Goal: Task Accomplishment & Management: Use online tool/utility

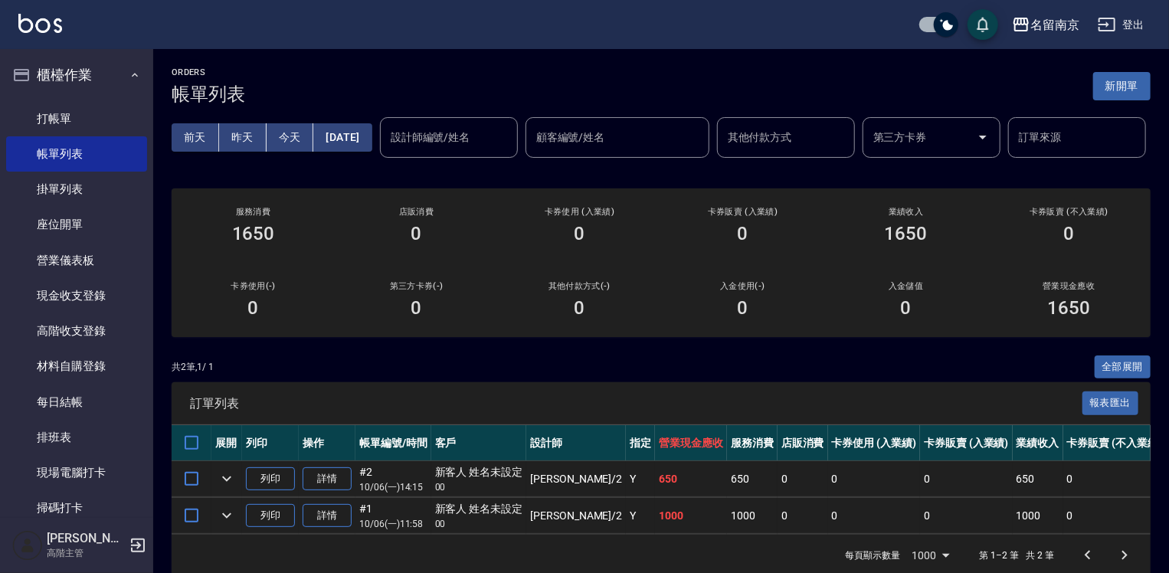
scroll to position [306, 0]
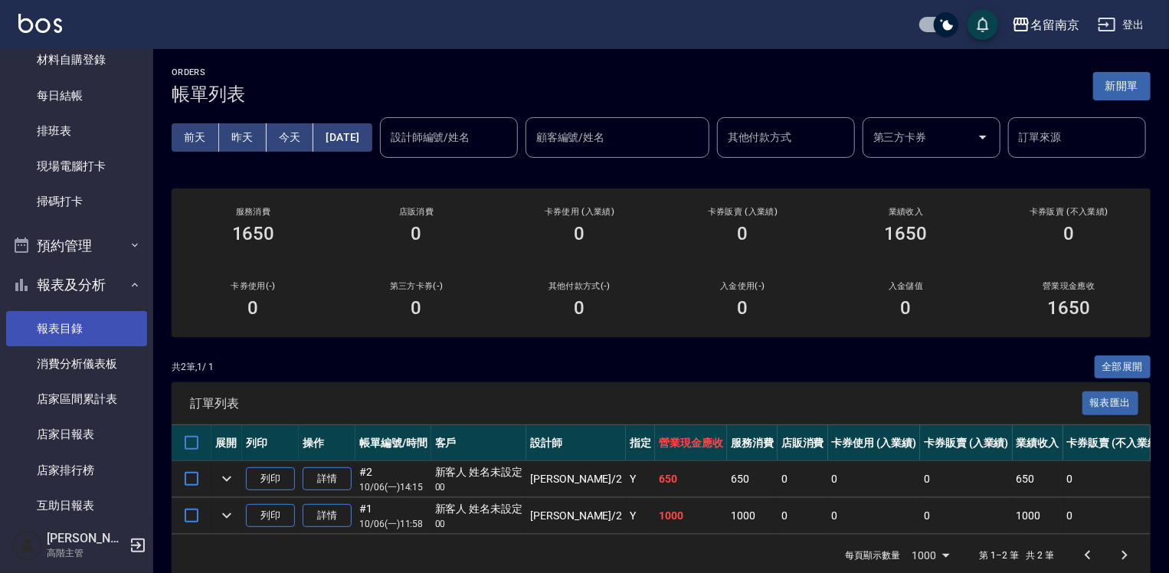
click at [90, 316] on link "報表目錄" at bounding box center [76, 328] width 141 height 35
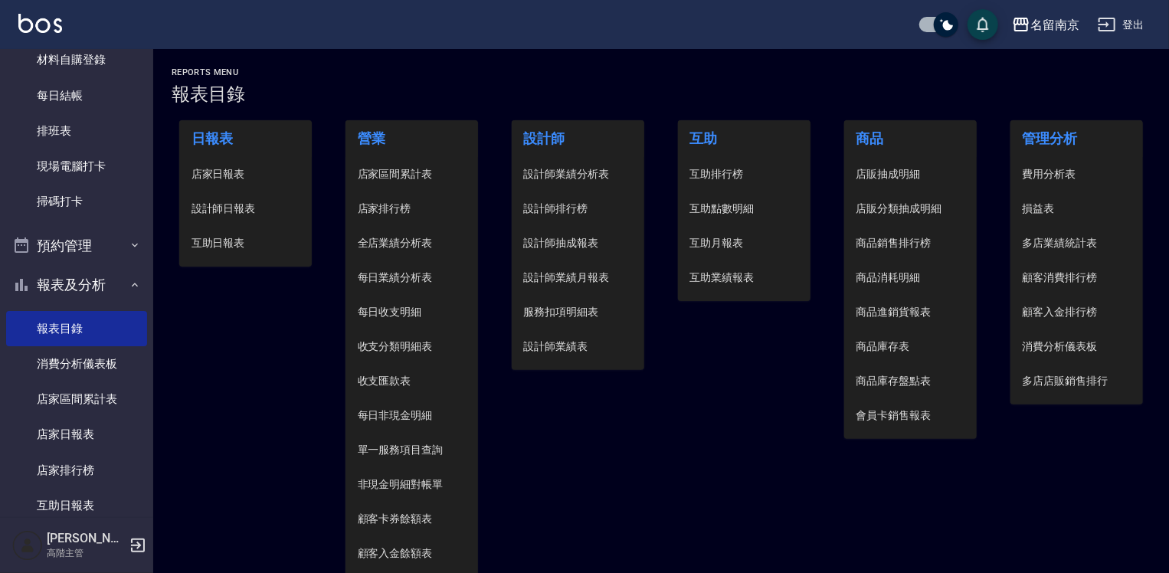
click at [233, 208] on span "設計師日報表" at bounding box center [245, 209] width 109 height 16
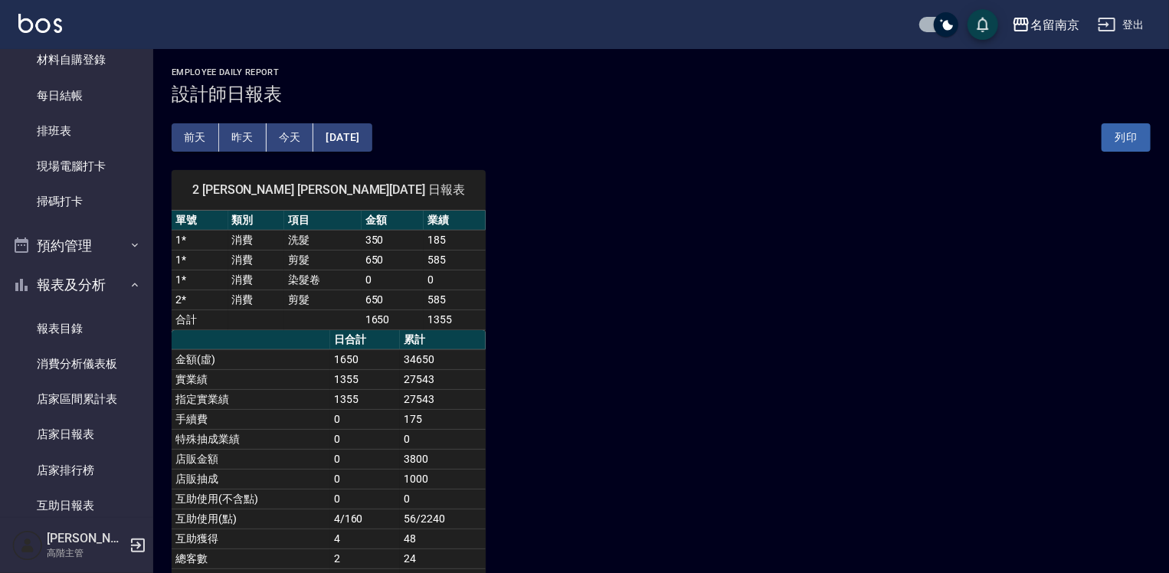
click at [352, 136] on button "[DATE]" at bounding box center [342, 137] width 58 height 28
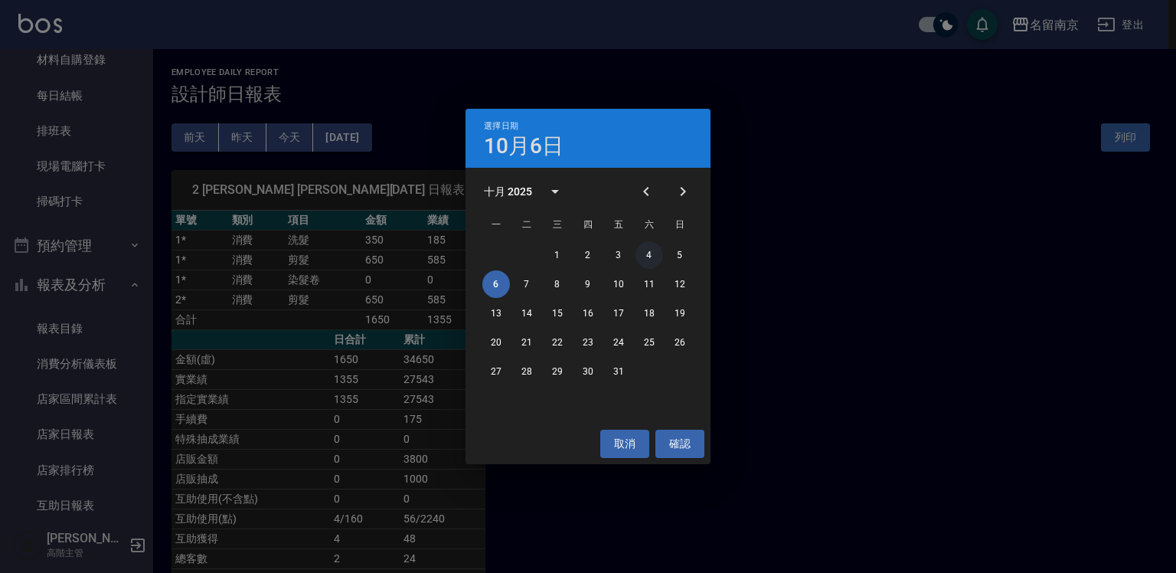
click at [647, 255] on button "4" at bounding box center [650, 255] width 28 height 28
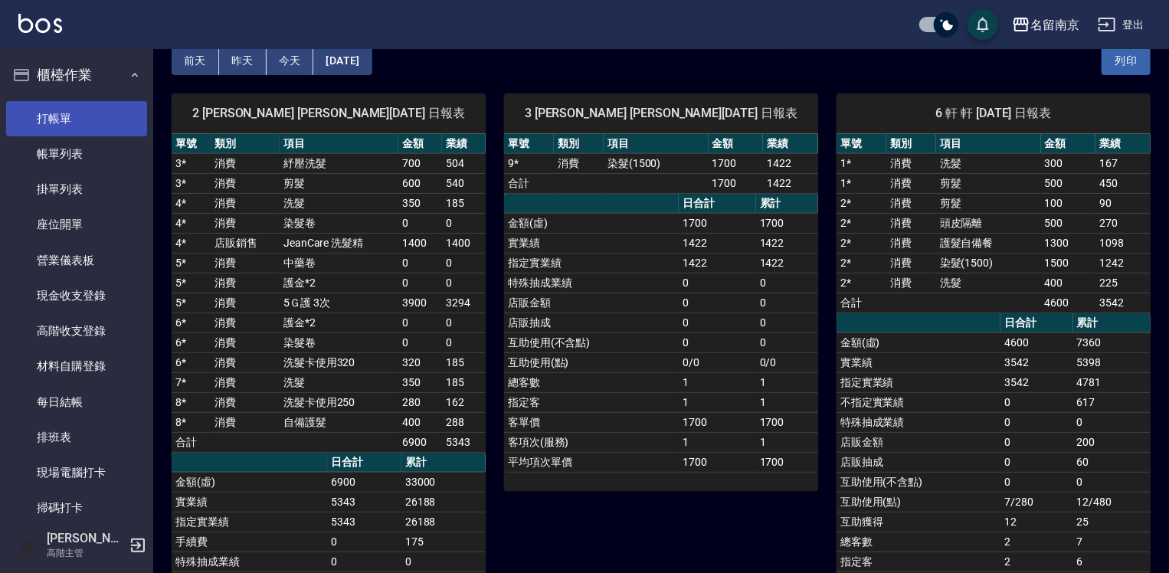
click at [82, 116] on link "打帳單" at bounding box center [76, 118] width 141 height 35
